Goal: Task Accomplishment & Management: Use online tool/utility

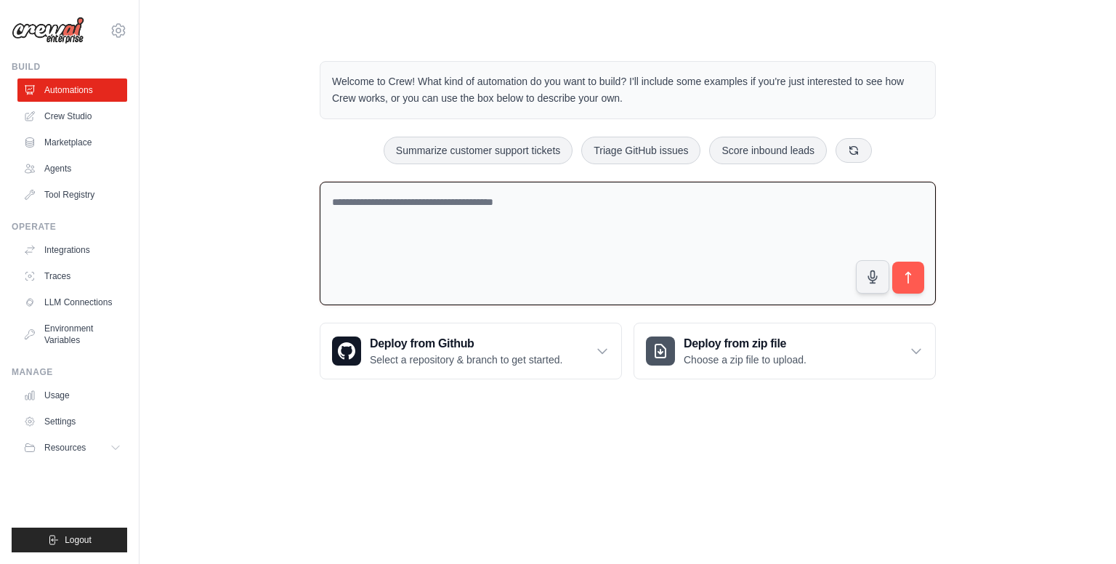
click at [862, 201] on textarea at bounding box center [628, 244] width 616 height 124
click at [841, 94] on p "Welcome to Crew! What kind of automation do you want to build? I'll include som…" at bounding box center [627, 89] width 591 height 33
click at [423, 203] on textarea at bounding box center [628, 244] width 616 height 124
click at [363, 201] on textarea at bounding box center [628, 244] width 616 height 124
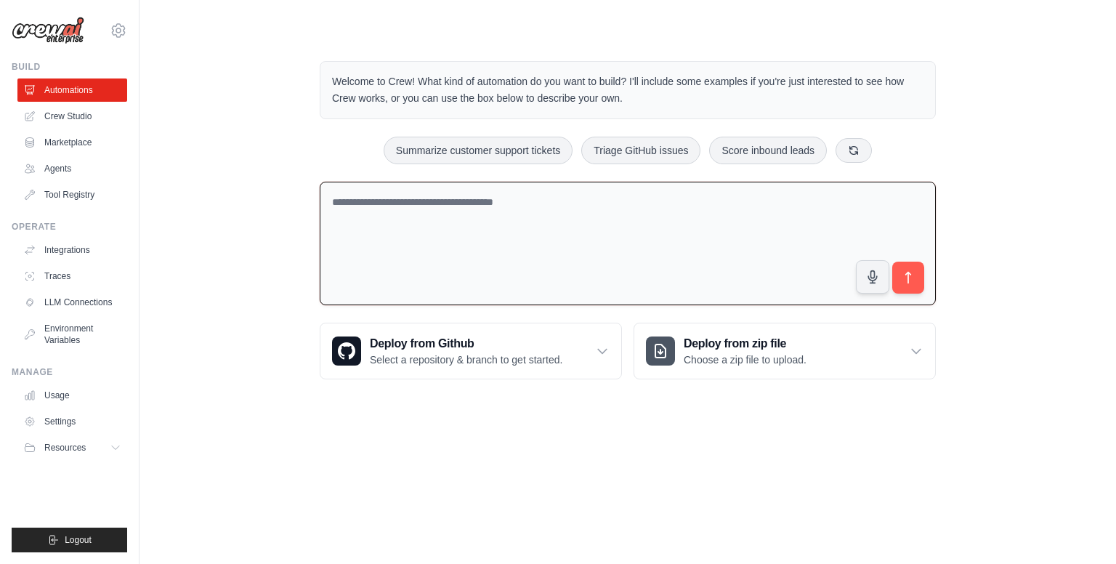
click at [363, 201] on textarea at bounding box center [628, 244] width 616 height 124
